Goal: Transaction & Acquisition: Purchase product/service

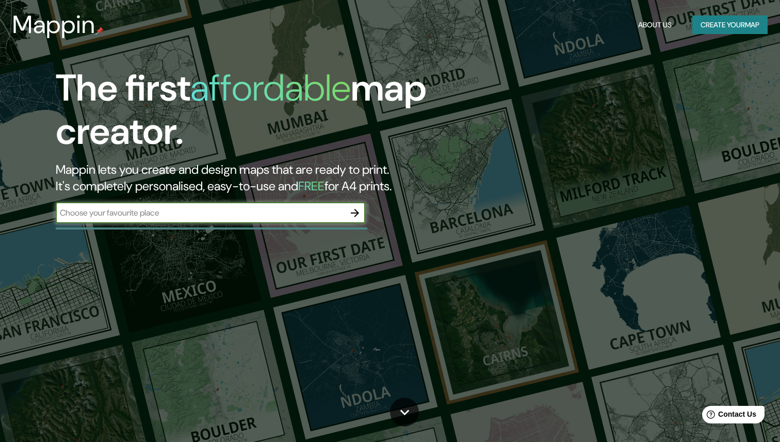
click at [114, 218] on input "text" at bounding box center [200, 213] width 289 height 12
type input "c"
type input "[GEOGRAPHIC_DATA]"
click at [355, 213] on icon "button" at bounding box center [355, 213] width 8 height 8
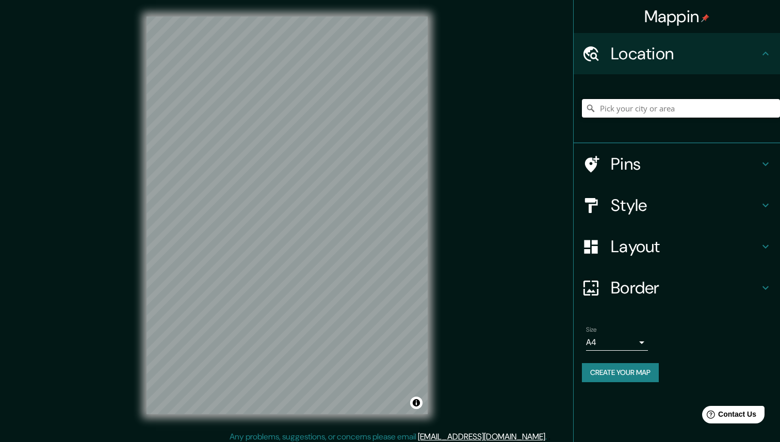
click at [635, 109] on input "Pick your city or area" at bounding box center [681, 108] width 198 height 19
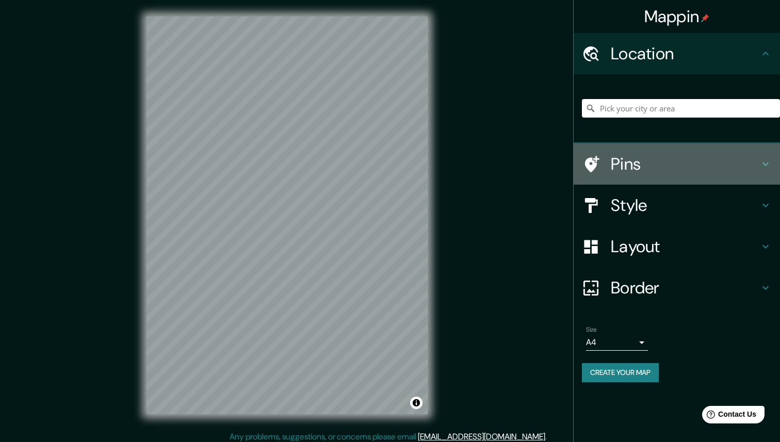
click at [767, 166] on icon at bounding box center [765, 164] width 12 height 12
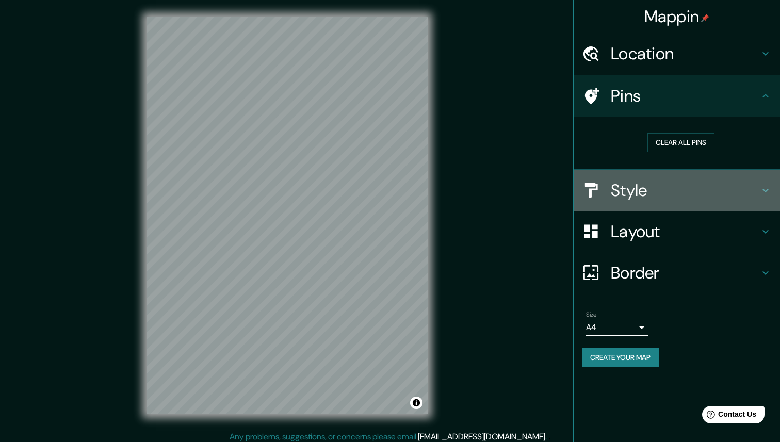
click at [766, 186] on icon at bounding box center [765, 190] width 12 height 12
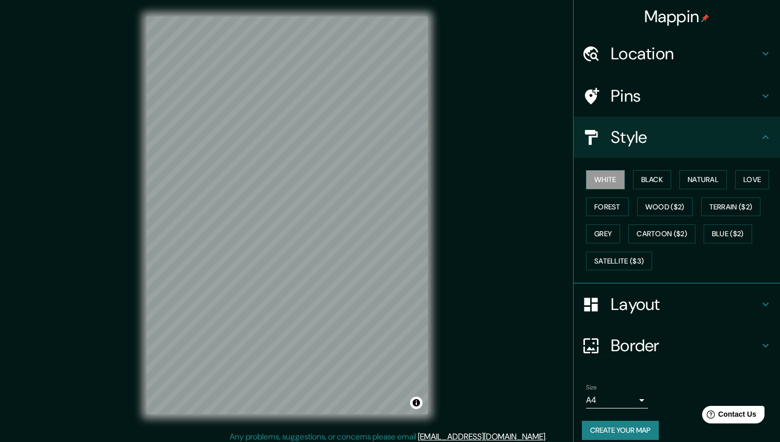
click at [768, 51] on icon at bounding box center [765, 53] width 12 height 12
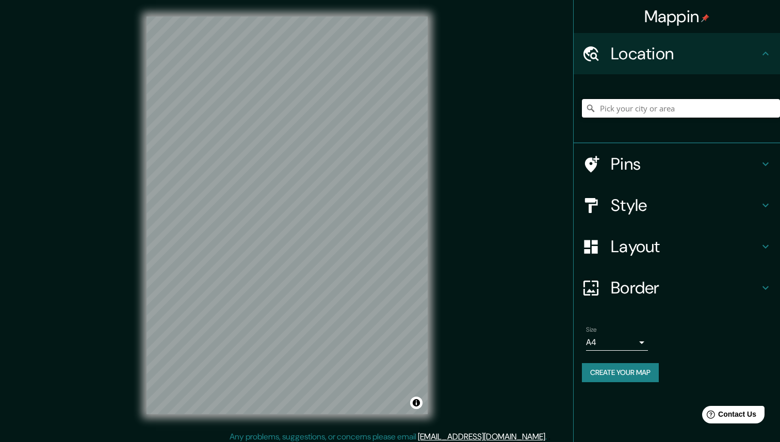
click at [629, 107] on input "Pick your city or area" at bounding box center [681, 108] width 198 height 19
click at [615, 108] on input "[GEOGRAPHIC_DATA], [GEOGRAPHIC_DATA][PERSON_NAME], [GEOGRAPHIC_DATA]" at bounding box center [681, 108] width 198 height 19
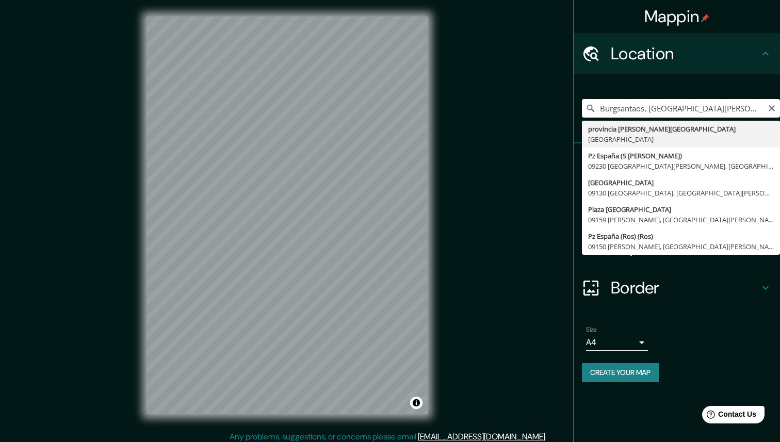
click at [615, 108] on input "Burgsantaos, [GEOGRAPHIC_DATA][PERSON_NAME], [GEOGRAPHIC_DATA]" at bounding box center [681, 108] width 198 height 19
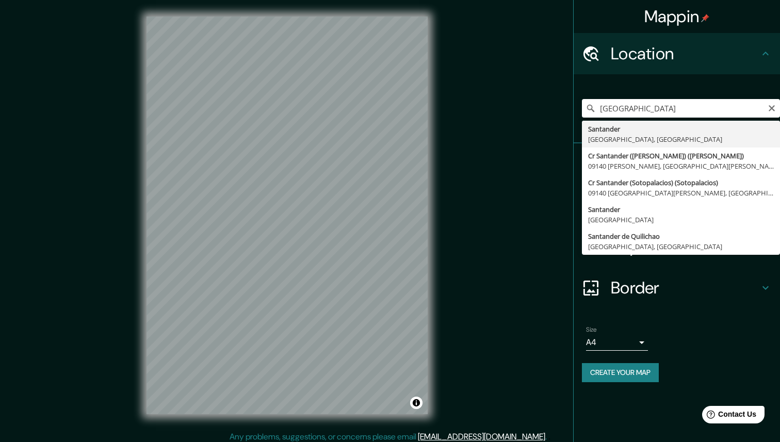
type input "[GEOGRAPHIC_DATA], [GEOGRAPHIC_DATA], [GEOGRAPHIC_DATA]"
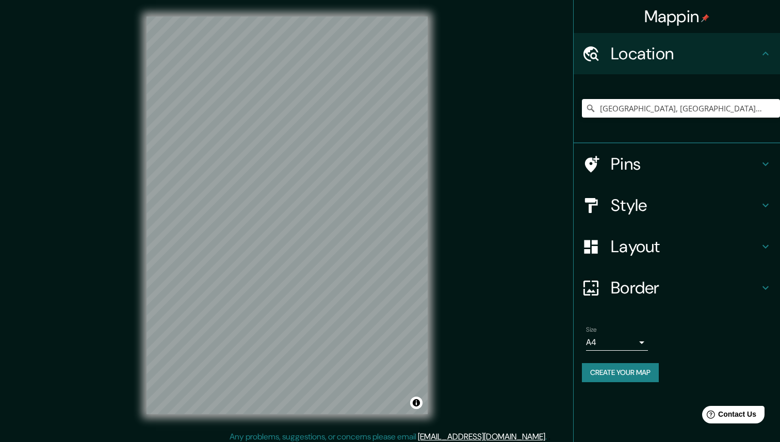
click at [699, 238] on h4 "Layout" at bounding box center [685, 246] width 149 height 21
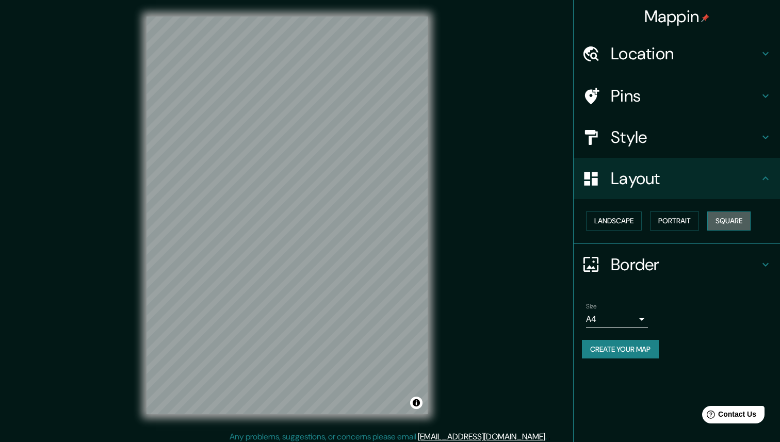
click at [725, 219] on button "Square" at bounding box center [728, 220] width 43 height 19
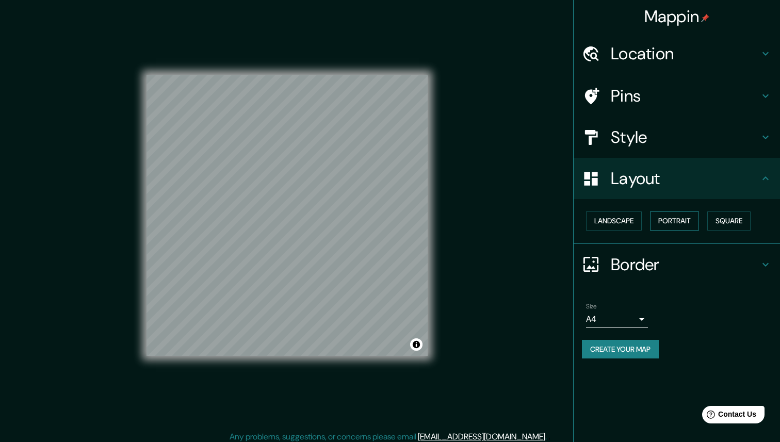
click at [661, 218] on button "Portrait" at bounding box center [674, 220] width 49 height 19
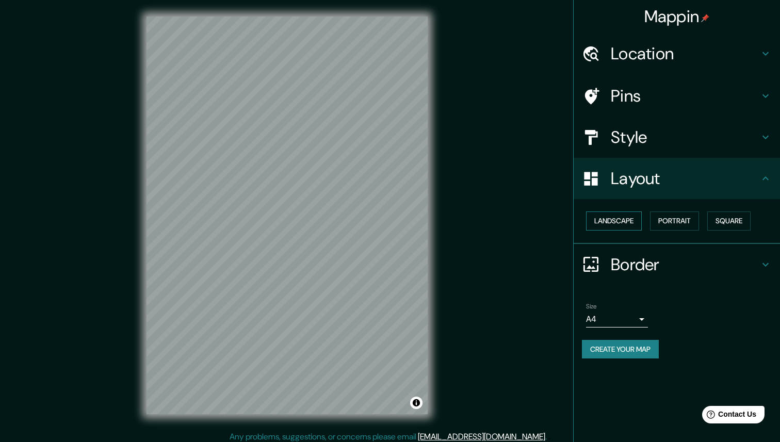
click at [617, 218] on button "Landscape" at bounding box center [614, 220] width 56 height 19
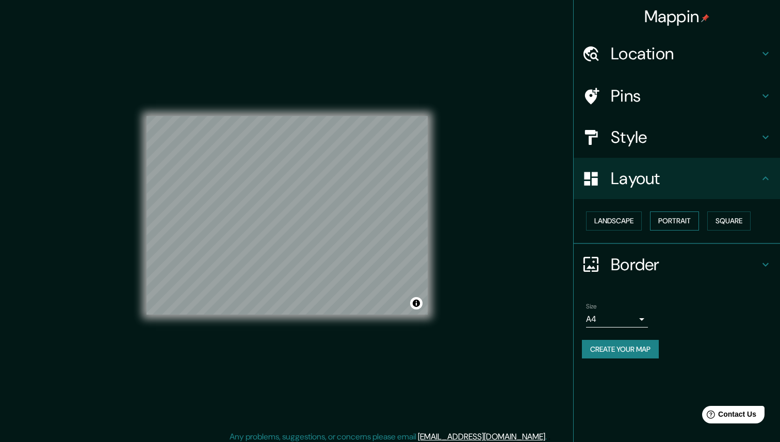
click at [684, 217] on button "Portrait" at bounding box center [674, 220] width 49 height 19
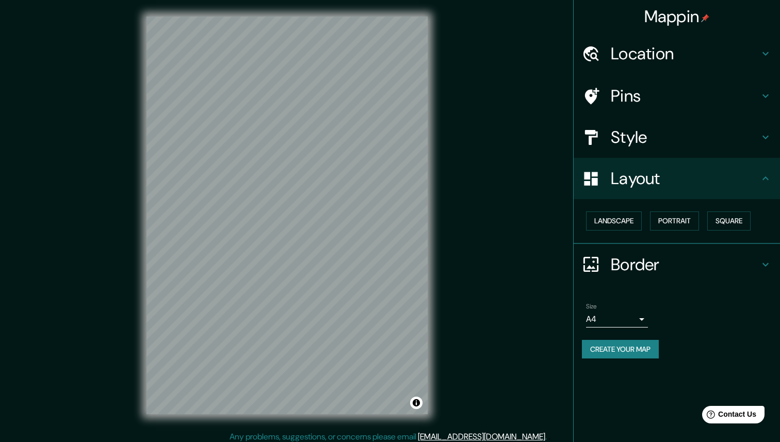
click at [667, 142] on h4 "Style" at bounding box center [685, 137] width 149 height 21
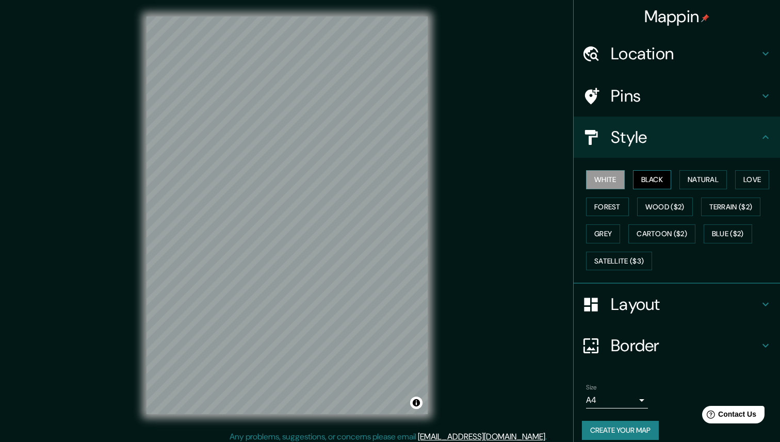
click at [648, 179] on button "Black" at bounding box center [652, 179] width 39 height 19
click at [705, 181] on button "Natural" at bounding box center [702, 179] width 47 height 19
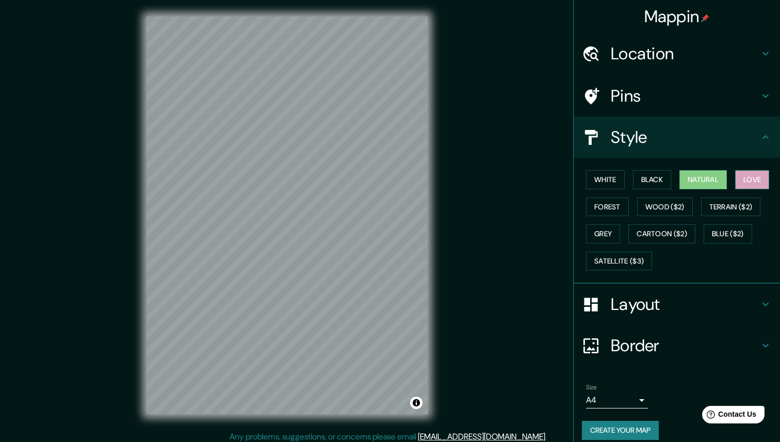
click at [749, 182] on button "Love" at bounding box center [752, 179] width 34 height 19
click at [604, 208] on button "Forest" at bounding box center [607, 207] width 43 height 19
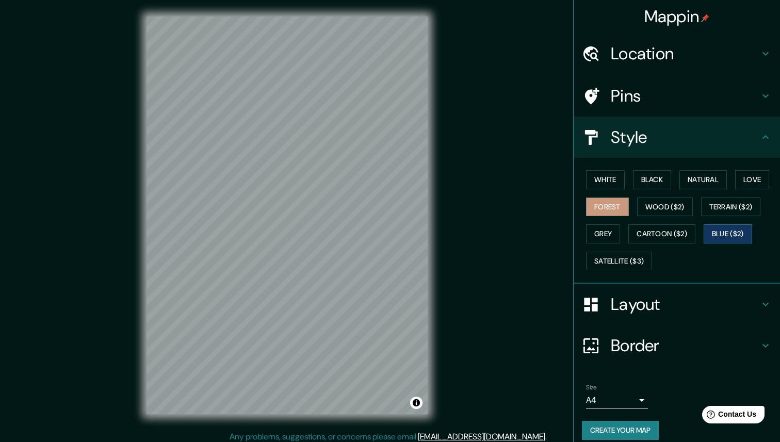
click at [728, 237] on button "Blue ($2)" at bounding box center [728, 233] width 48 height 19
click at [613, 207] on button "Forest" at bounding box center [607, 207] width 43 height 19
click at [656, 179] on button "Black" at bounding box center [652, 179] width 39 height 19
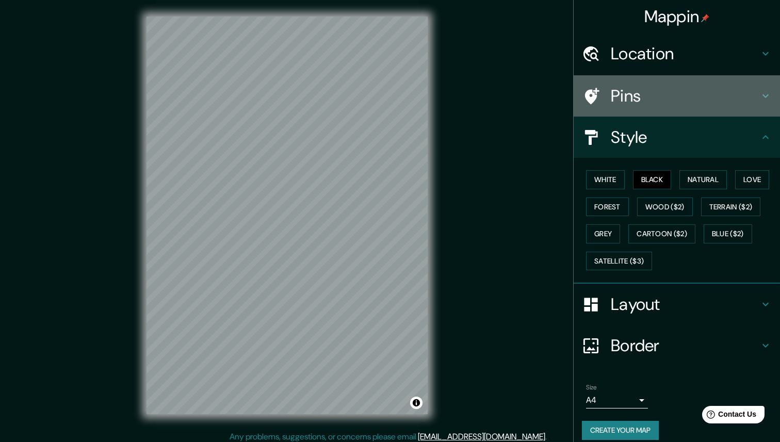
click at [761, 91] on icon at bounding box center [765, 96] width 12 height 12
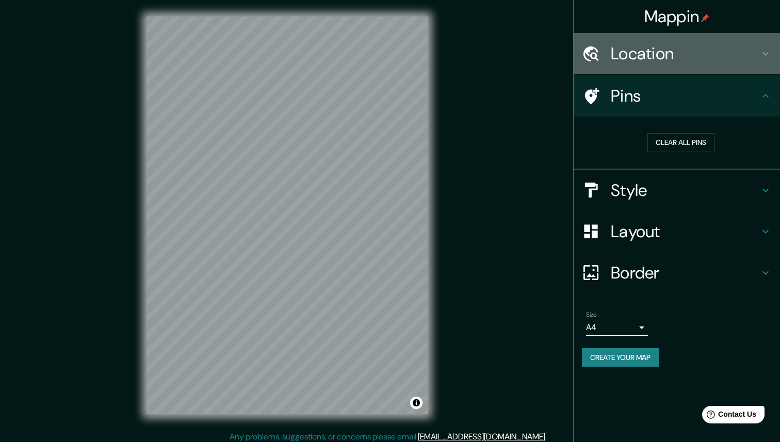
click at [767, 54] on icon at bounding box center [765, 53] width 12 height 12
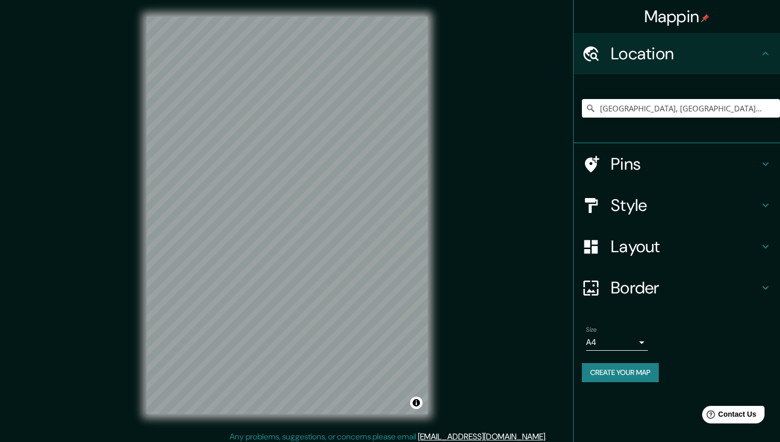
click at [767, 54] on icon at bounding box center [765, 54] width 6 height 4
click at [629, 293] on h4 "Border" at bounding box center [685, 287] width 149 height 21
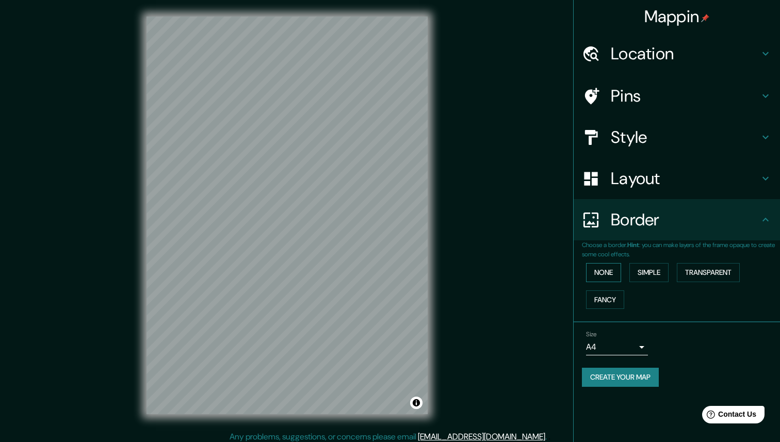
click at [603, 279] on button "None" at bounding box center [603, 272] width 35 height 19
click at [659, 372] on button "Create your map" at bounding box center [620, 377] width 77 height 19
